Goal: Information Seeking & Learning: Understand process/instructions

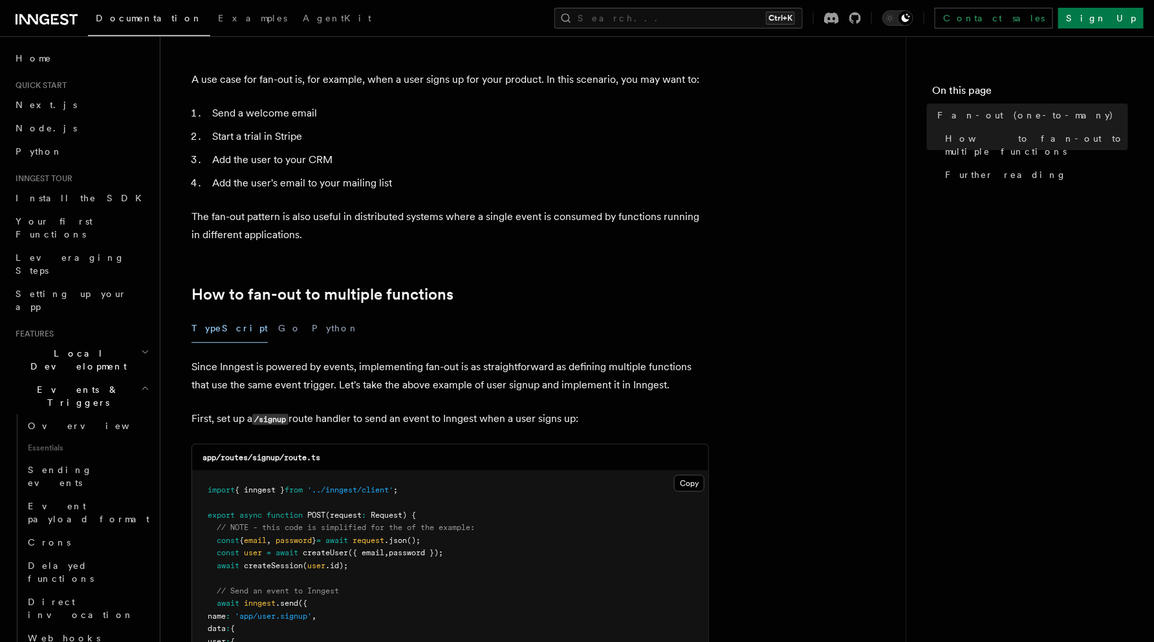
scroll to position [569, 0]
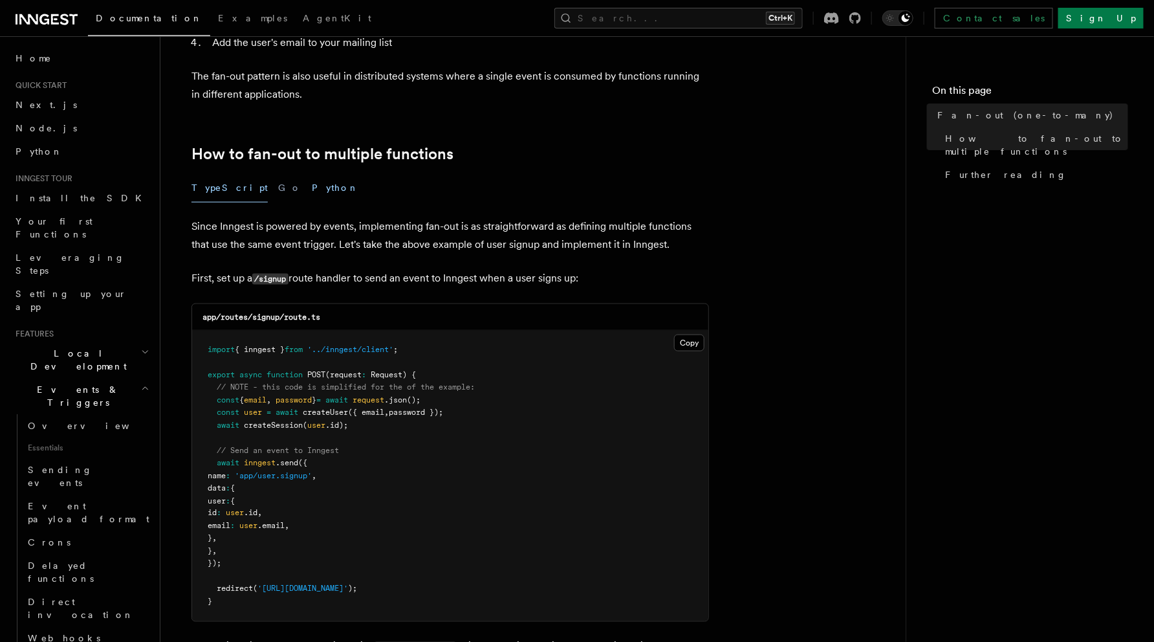
click at [312, 173] on button "Python" at bounding box center [335, 187] width 47 height 29
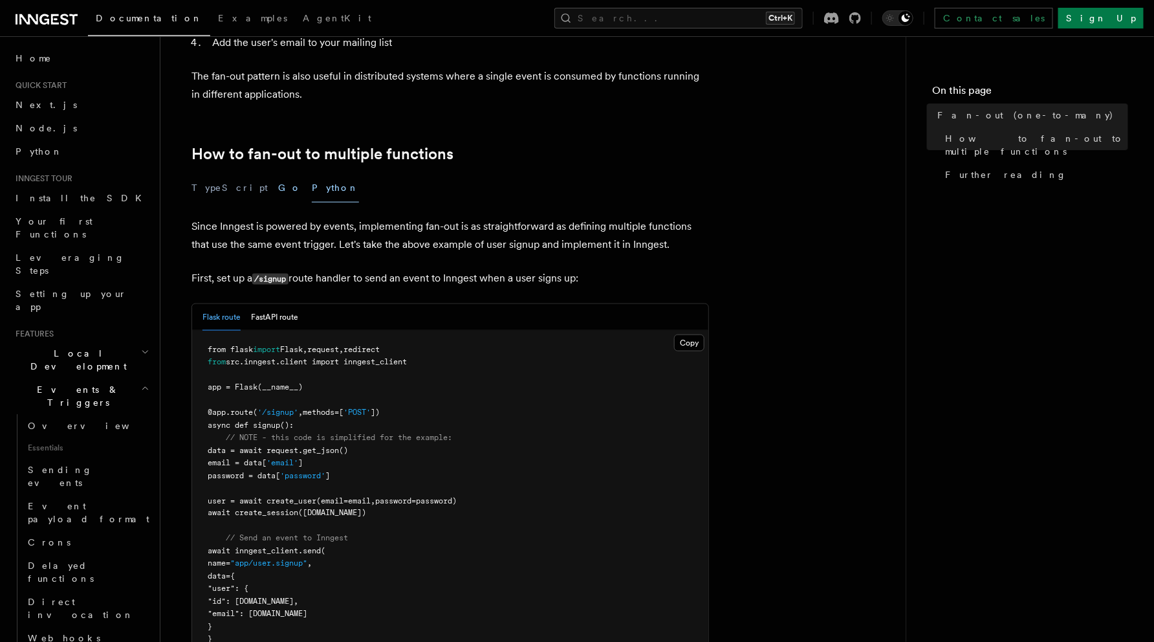
click at [278, 173] on button "Go" at bounding box center [289, 187] width 23 height 29
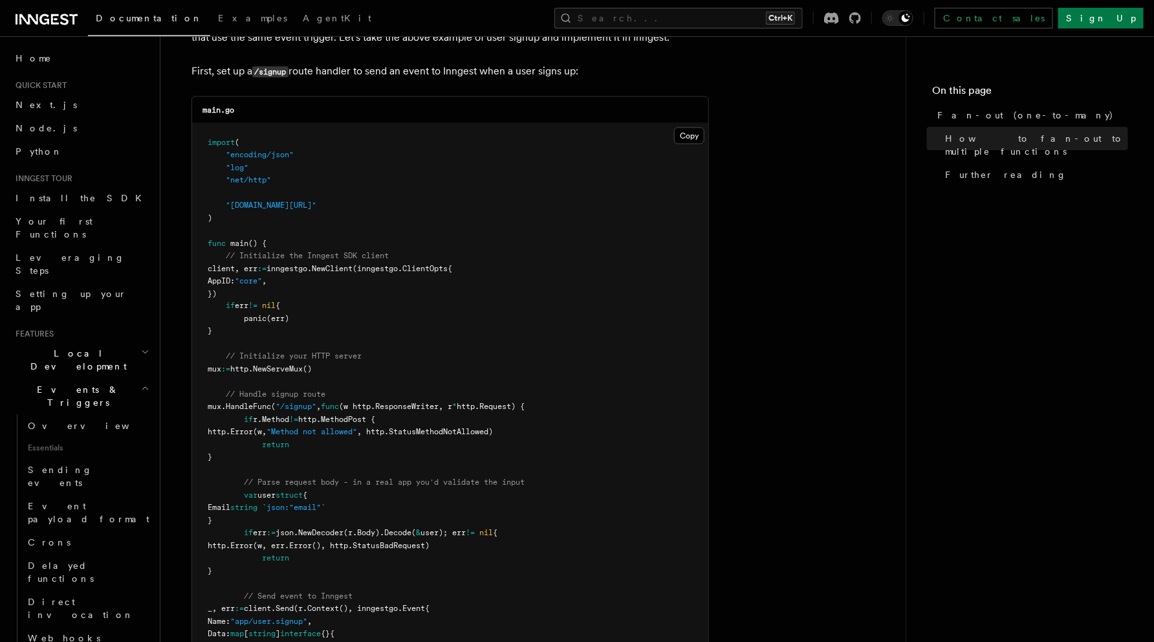
scroll to position [518, 0]
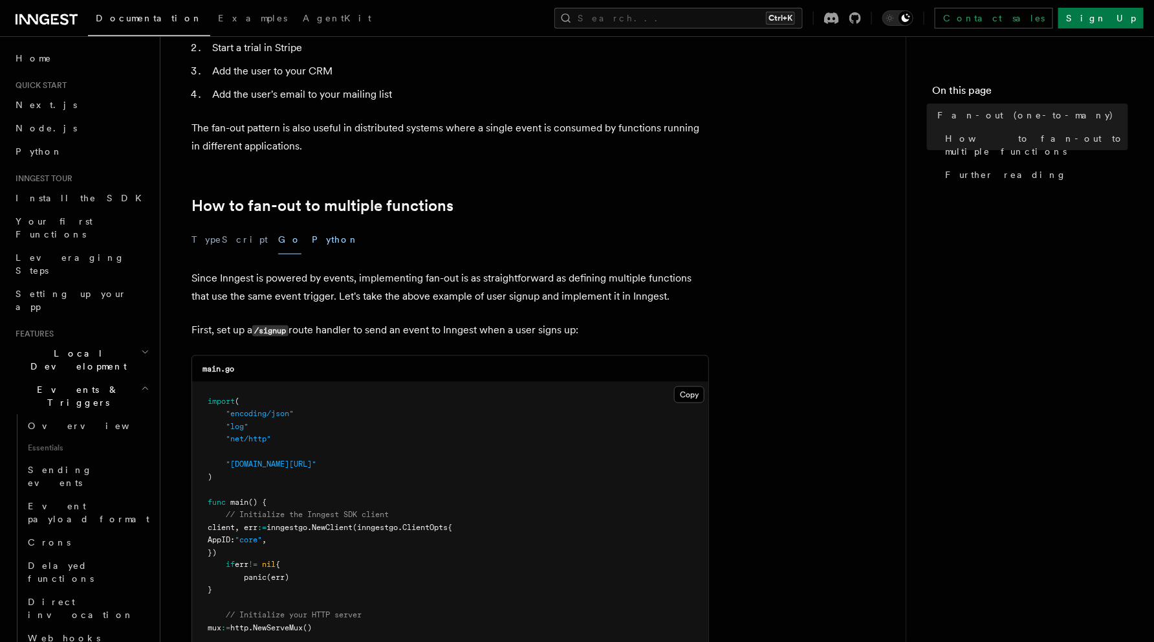
click at [312, 225] on button "Python" at bounding box center [335, 239] width 47 height 29
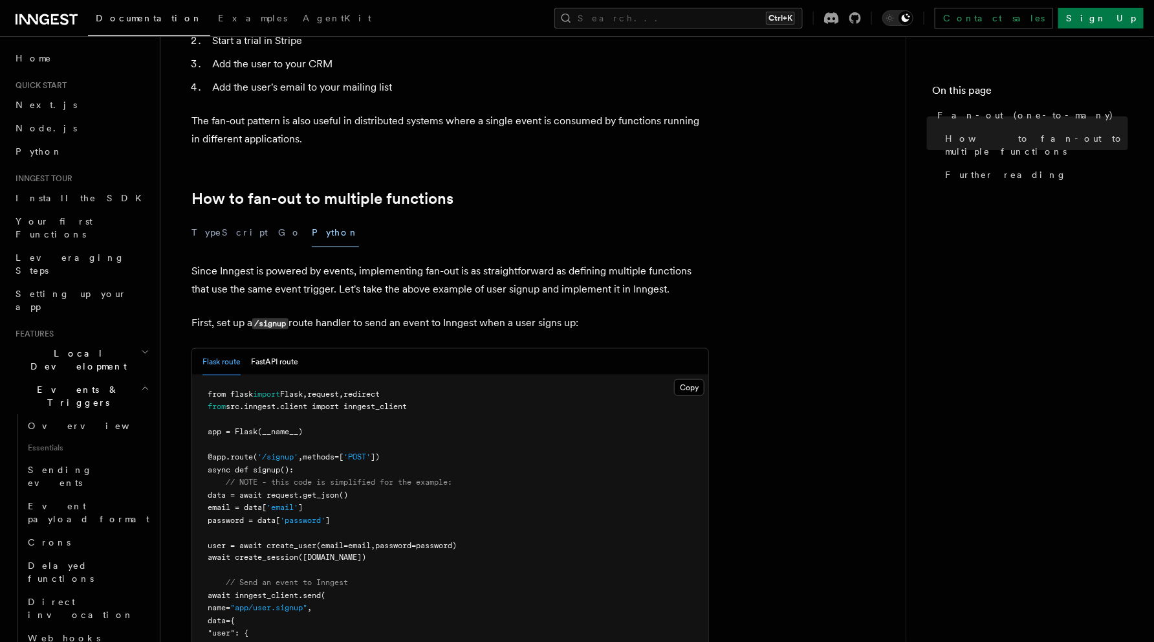
scroll to position [466, 0]
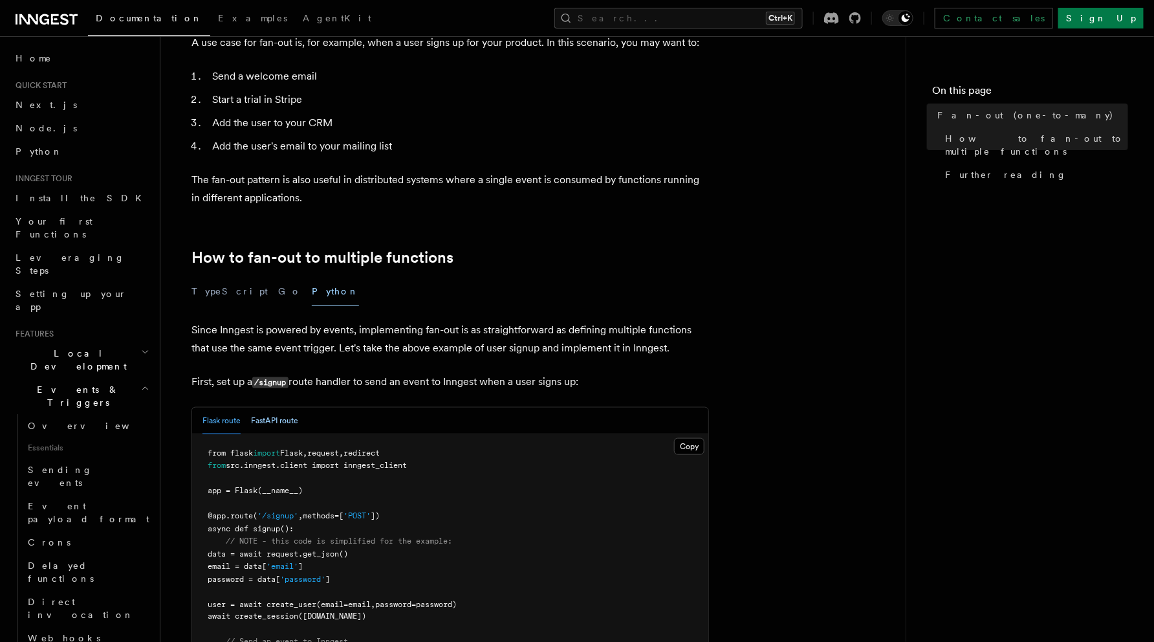
click at [275, 408] on button "FastAPI route" at bounding box center [274, 421] width 47 height 27
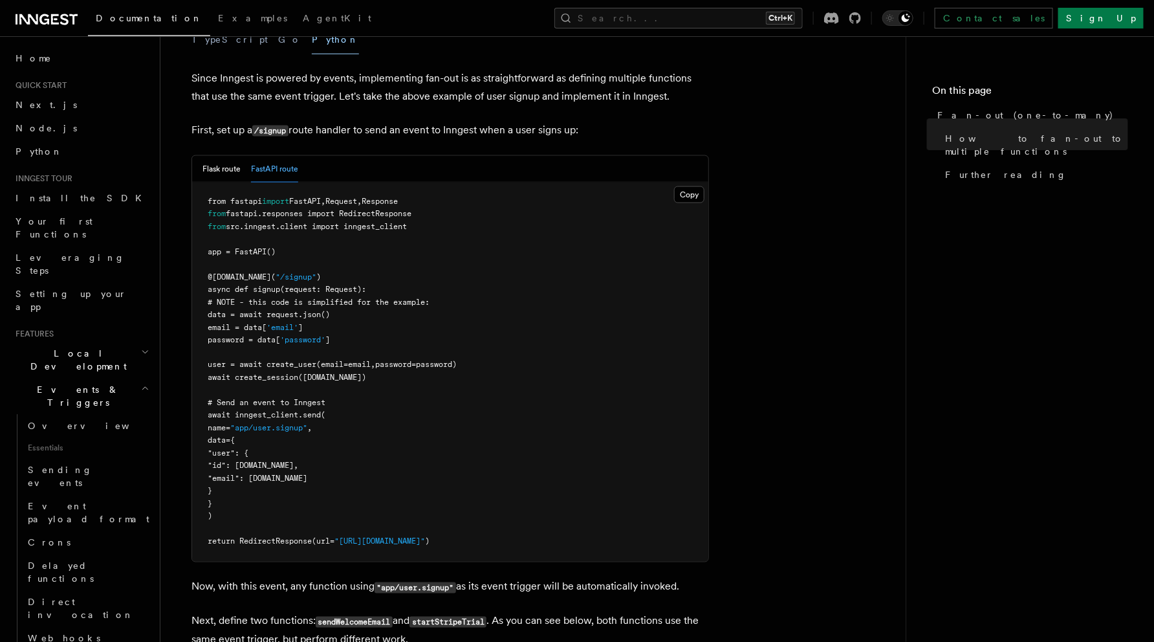
scroll to position [725, 0]
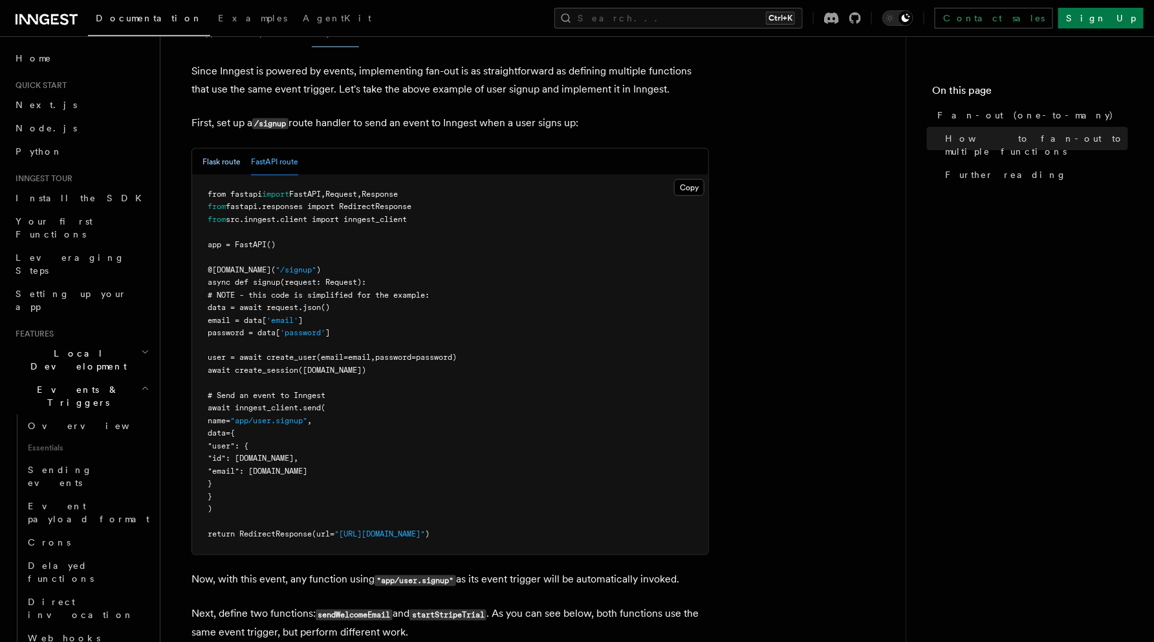
click at [217, 149] on button "Flask route" at bounding box center [222, 162] width 38 height 27
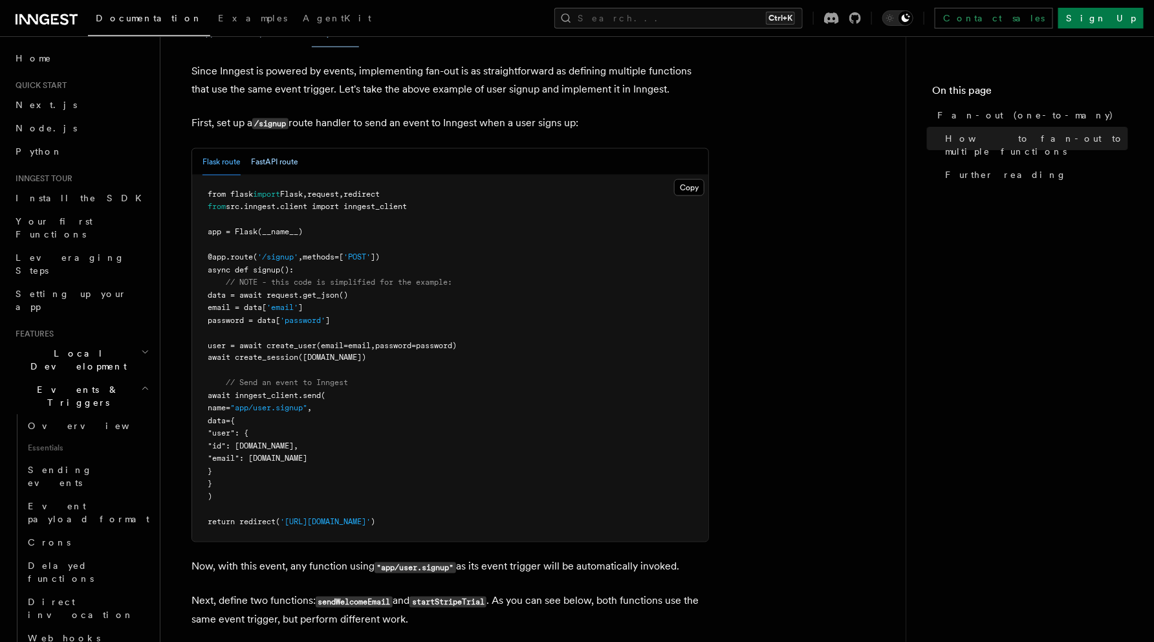
click at [272, 149] on button "FastAPI route" at bounding box center [274, 162] width 47 height 27
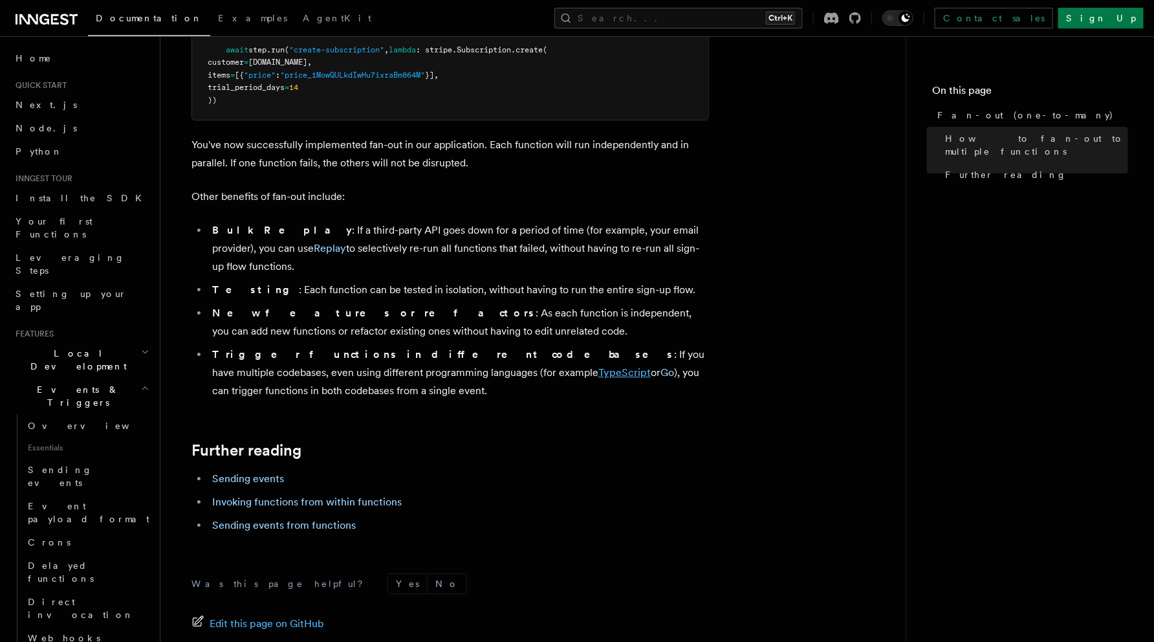
scroll to position [1748, 0]
